Goal: Task Accomplishment & Management: Complete application form

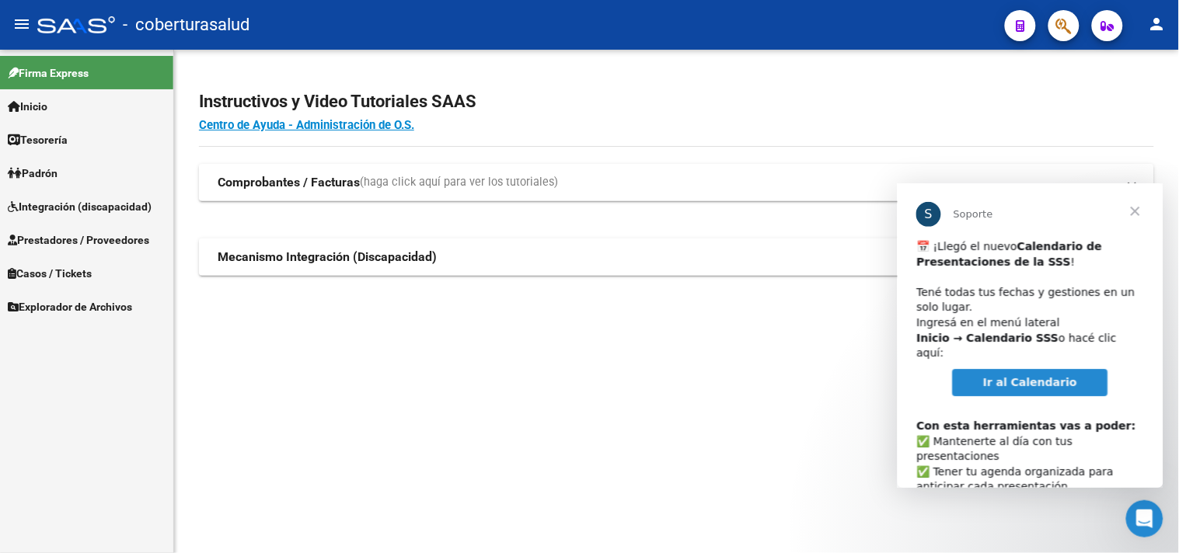
click at [1134, 208] on span "Cerrar" at bounding box center [1134, 211] width 56 height 56
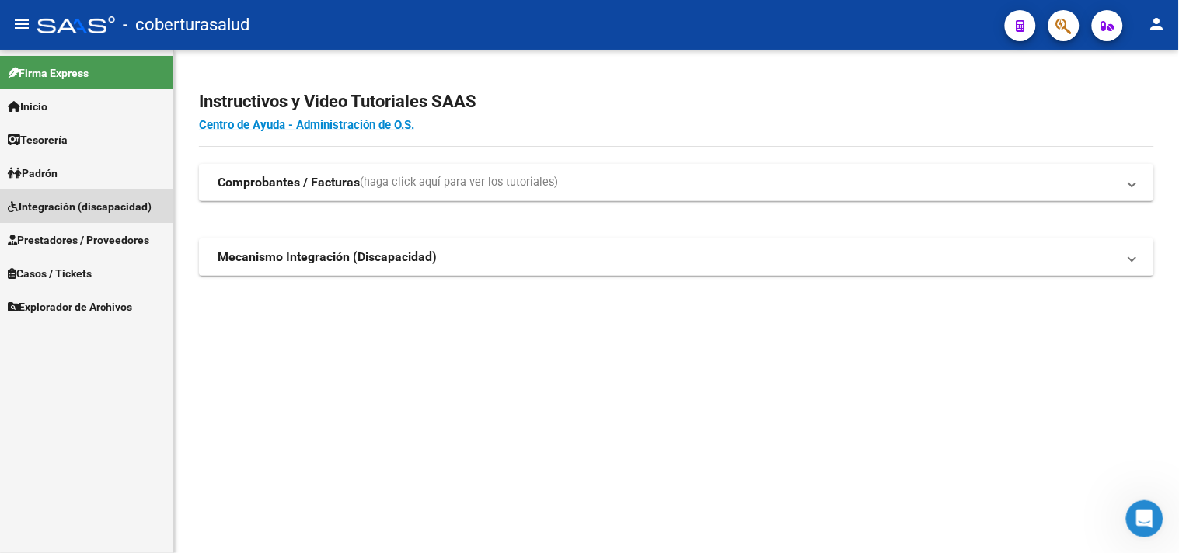
click at [57, 203] on span "Integración (discapacidad)" at bounding box center [80, 206] width 144 height 17
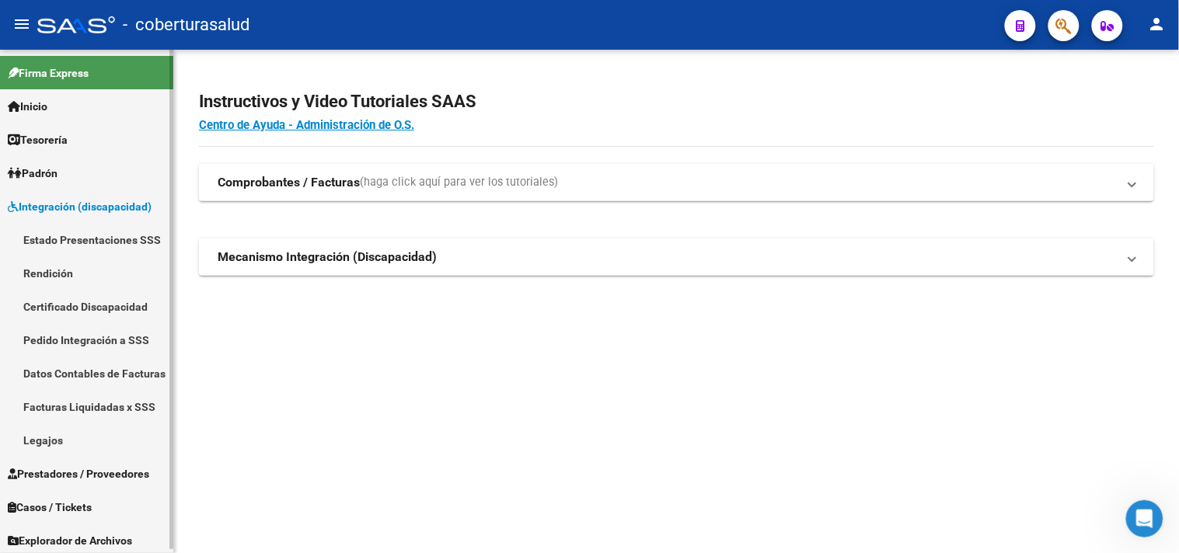
click at [29, 438] on link "Legajos" at bounding box center [86, 439] width 173 height 33
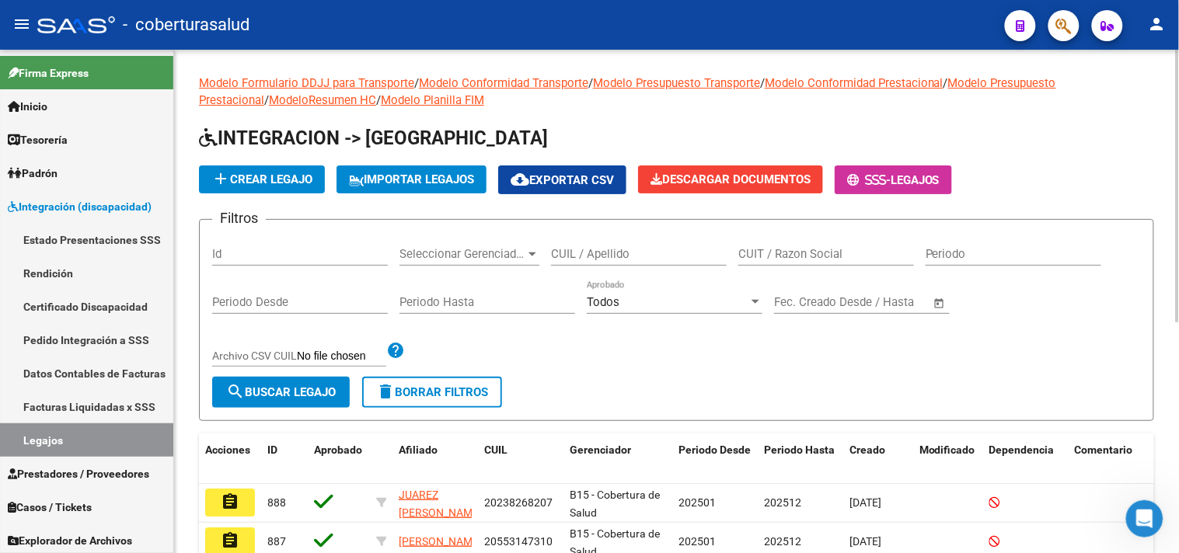
click at [609, 252] on input "CUIL / Apellido" at bounding box center [639, 254] width 176 height 14
click at [552, 254] on input "598972224" at bounding box center [639, 254] width 176 height 14
click at [624, 247] on input "27598972224" at bounding box center [639, 254] width 176 height 14
type input "275989722244"
click at [265, 391] on span "search Buscar Legajo" at bounding box center [281, 392] width 110 height 14
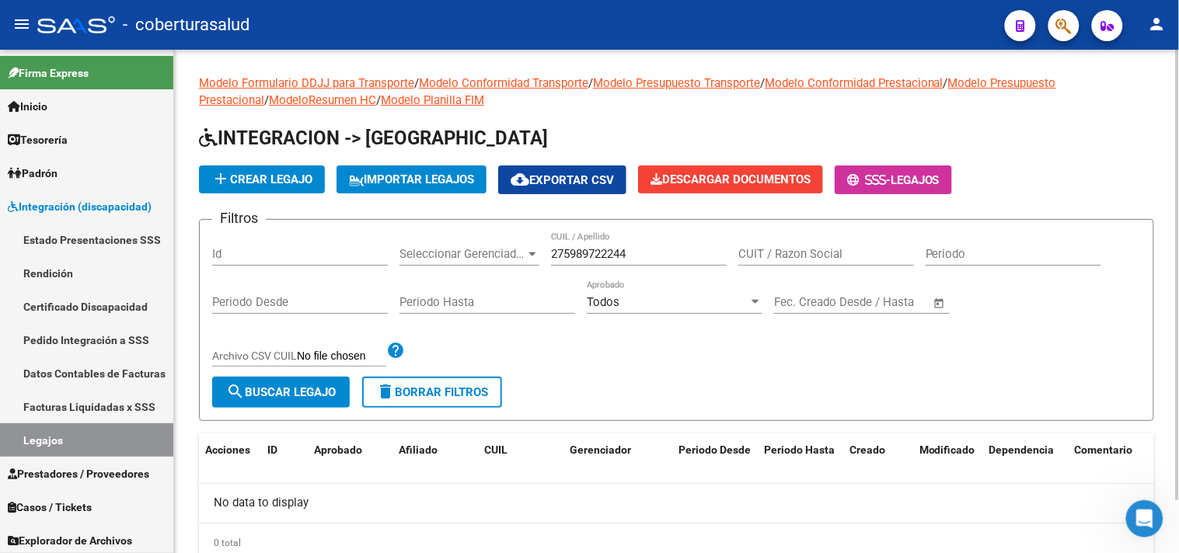
click at [288, 183] on span "add Crear Legajo" at bounding box center [261, 179] width 101 height 14
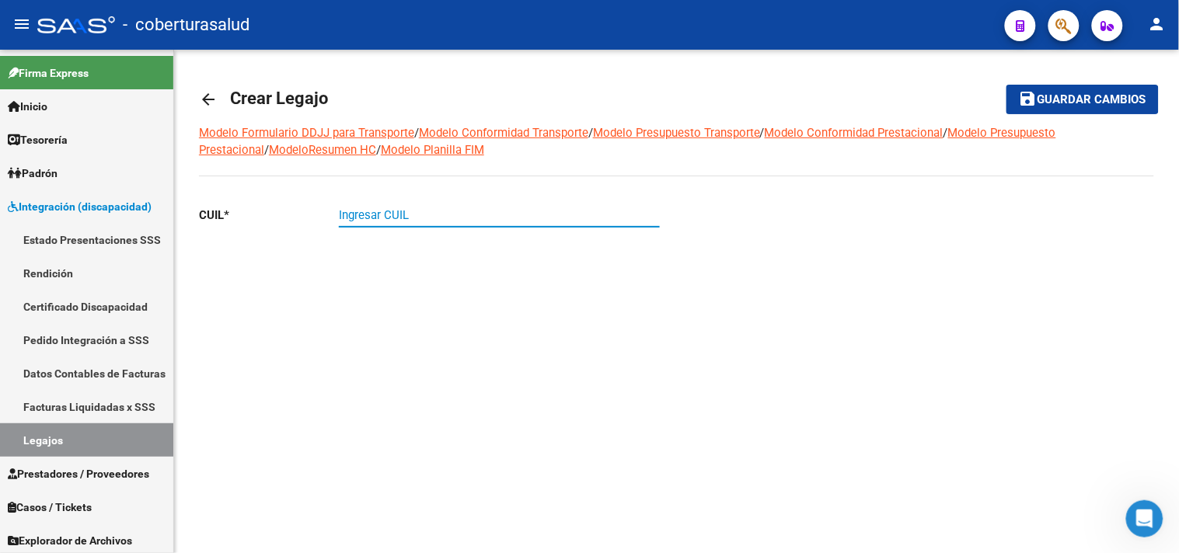
click at [358, 221] on input "Ingresar CUIL" at bounding box center [499, 215] width 321 height 14
type input "27-59897224-4"
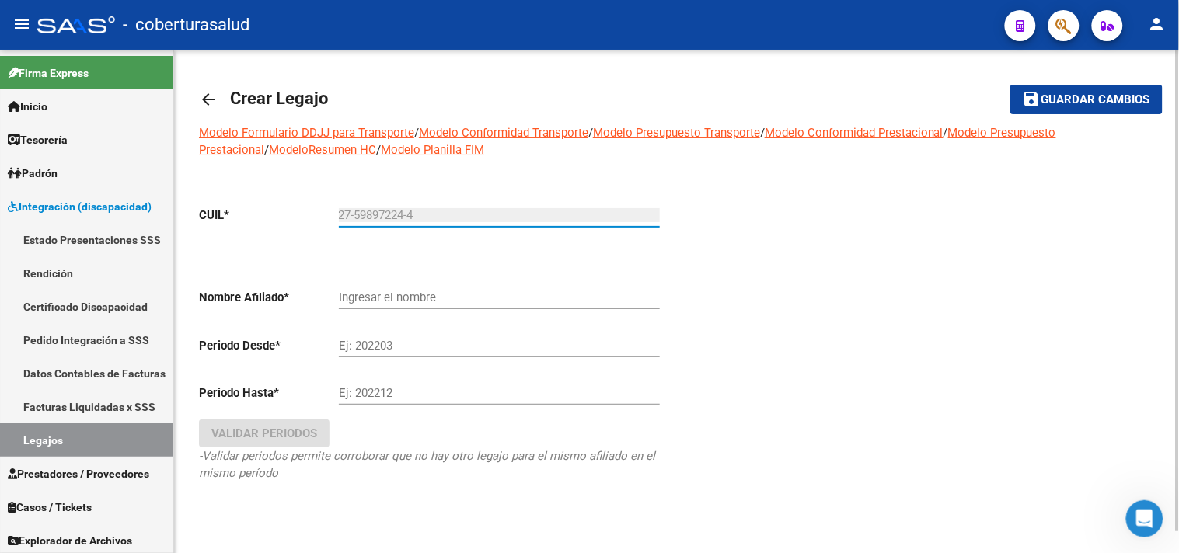
type input "ALDERETES [PERSON_NAME]"
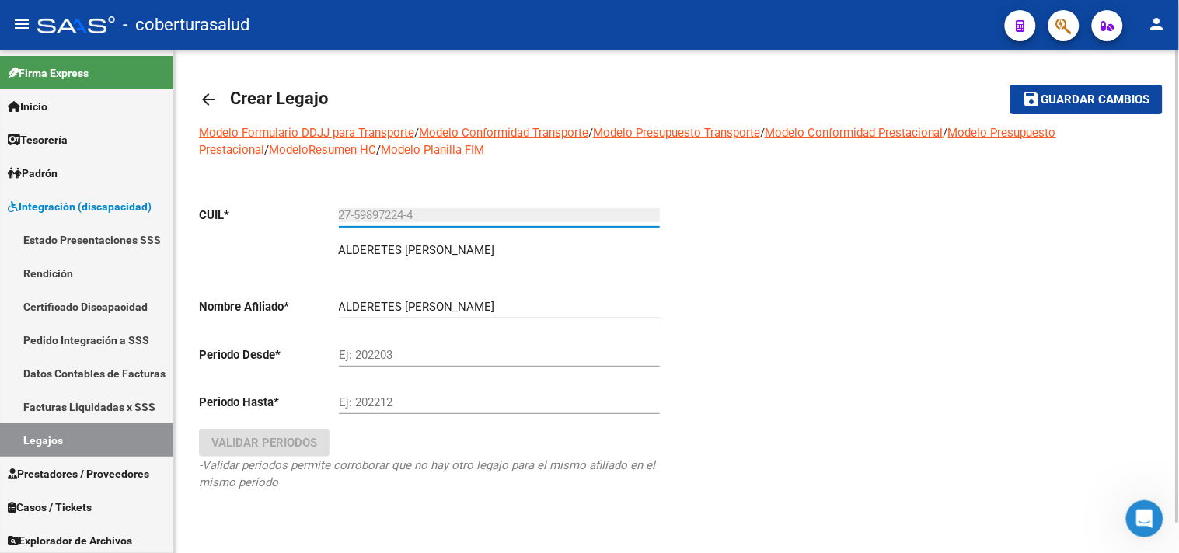
type input "27-59897224-4"
